Goal: Download file/media

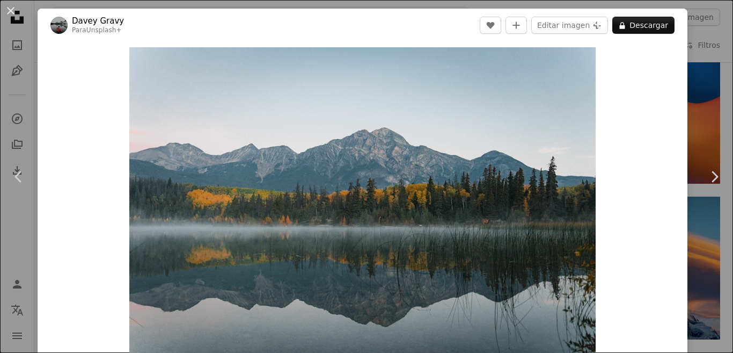
scroll to position [523, 0]
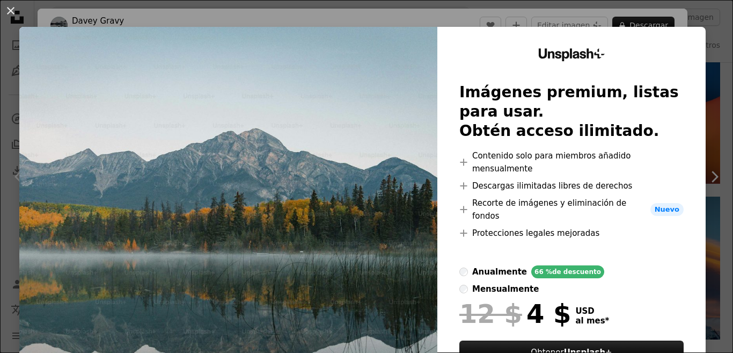
click at [704, 23] on div "An X shape Unsplash+ Imágenes premium, listas para usar. Obtén acceso ilimitado…" at bounding box center [366, 176] width 733 height 353
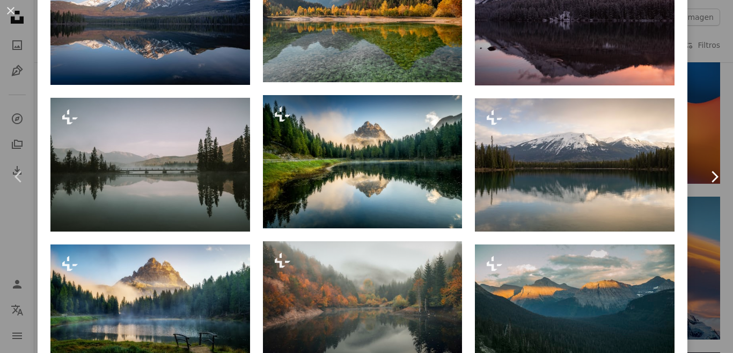
scroll to position [810, 0]
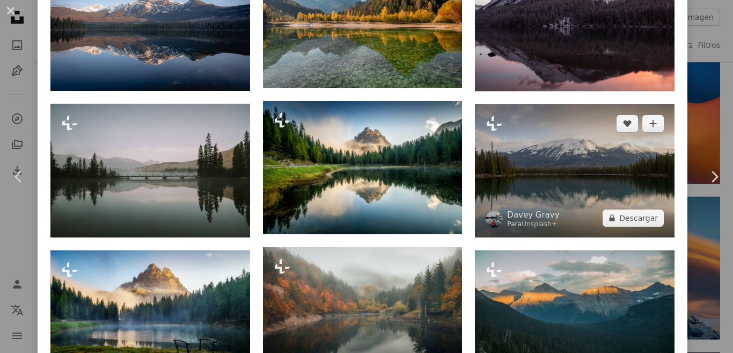
click at [623, 178] on img at bounding box center [575, 170] width 200 height 133
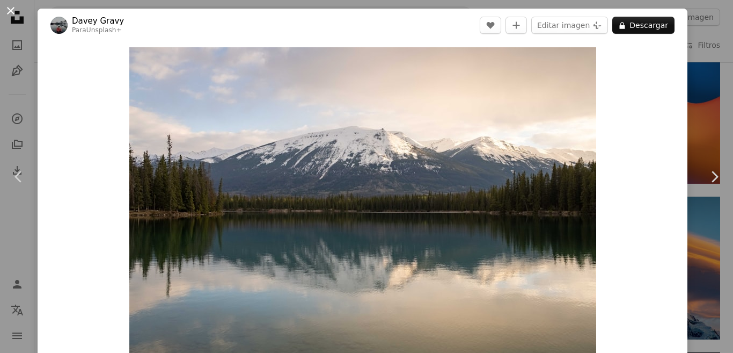
click at [12, 15] on button "An X shape" at bounding box center [10, 10] width 13 height 13
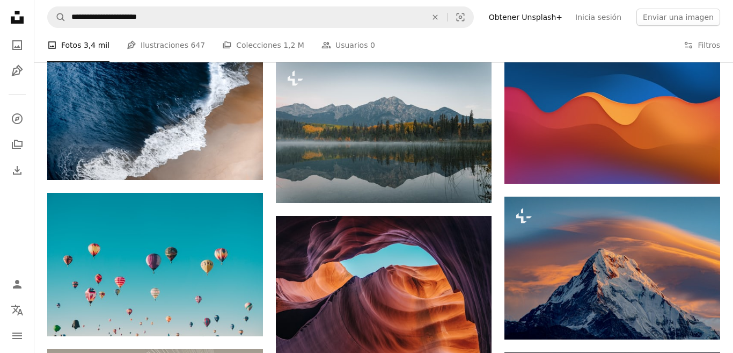
scroll to position [523, 0]
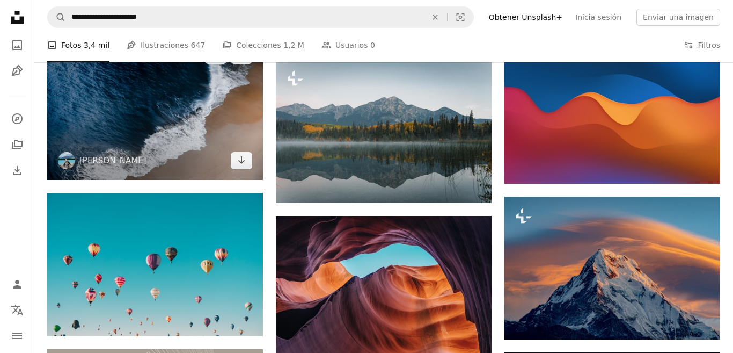
click at [186, 145] on img at bounding box center [155, 108] width 216 height 144
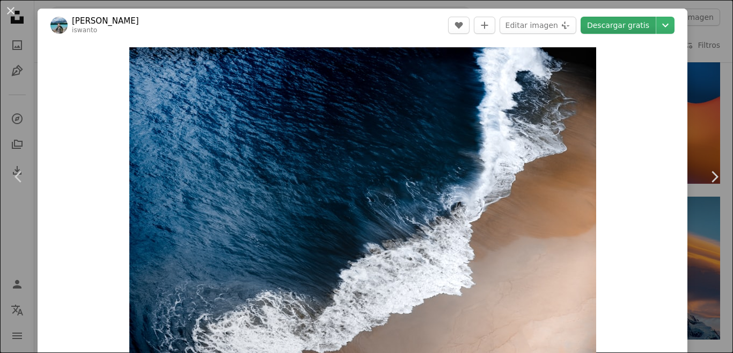
click at [622, 31] on link "Descargar gratis" at bounding box center [618, 25] width 75 height 17
